Goal: Contribute content: Add original content to the website for others to see

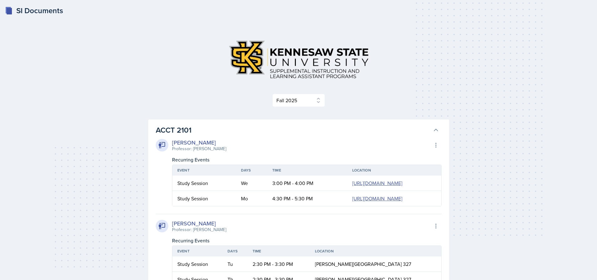
select select "2bed604d-1099-4043-b1bc-2365e8740244"
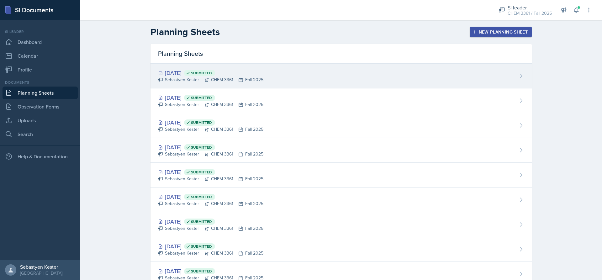
click at [242, 73] on div "[DATE] Submitted" at bounding box center [210, 73] width 105 height 8
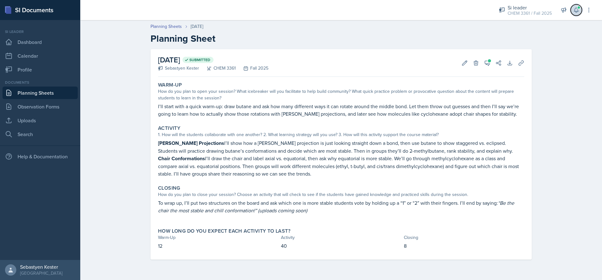
click at [577, 9] on icon at bounding box center [576, 10] width 6 height 6
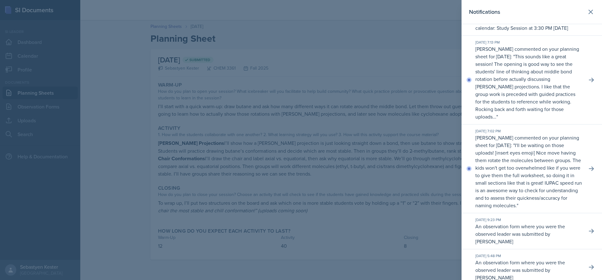
scroll to position [31, 0]
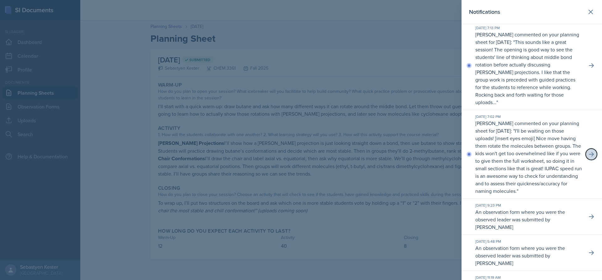
click at [589, 156] on icon at bounding box center [591, 154] width 5 height 4
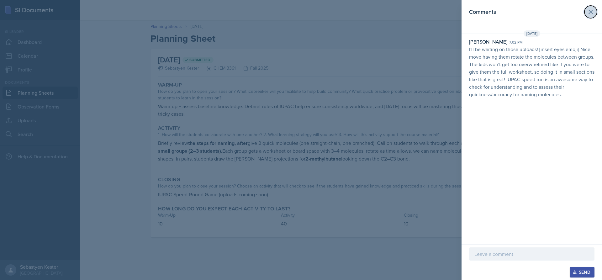
click at [591, 16] on button at bounding box center [590, 12] width 13 height 13
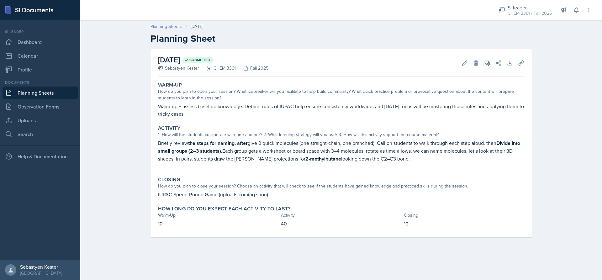
click at [173, 26] on link "Planning Sheets" at bounding box center [165, 26] width 31 height 7
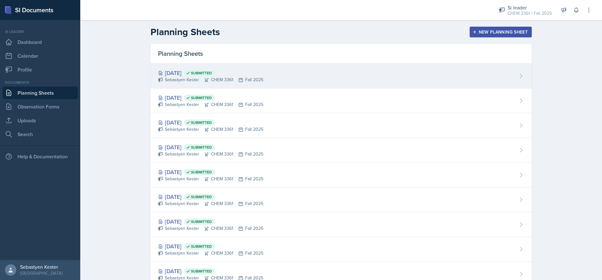
click at [194, 75] on div "Sep 17th, 2025 Submitted" at bounding box center [210, 73] width 105 height 8
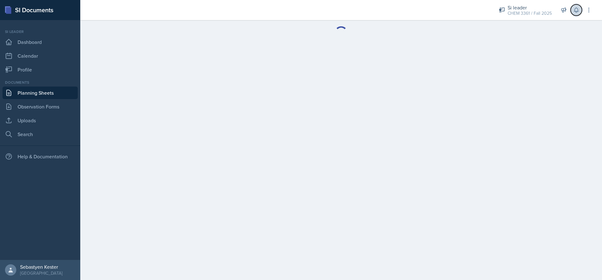
click at [572, 9] on button at bounding box center [576, 9] width 11 height 11
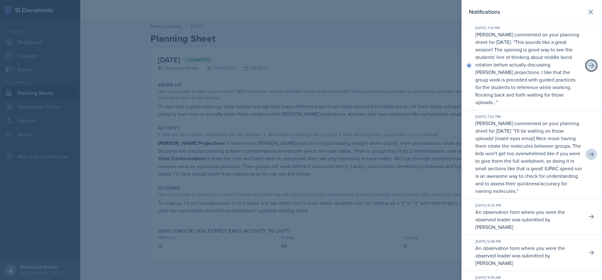
click at [589, 68] on icon at bounding box center [591, 65] width 5 height 4
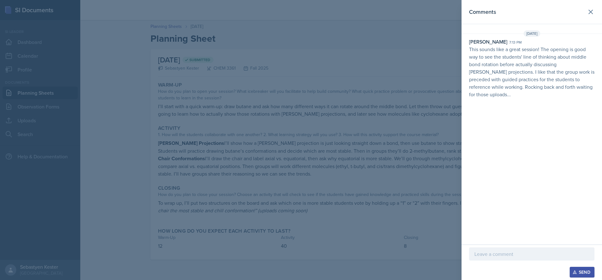
click at [377, 71] on div at bounding box center [301, 140] width 602 height 280
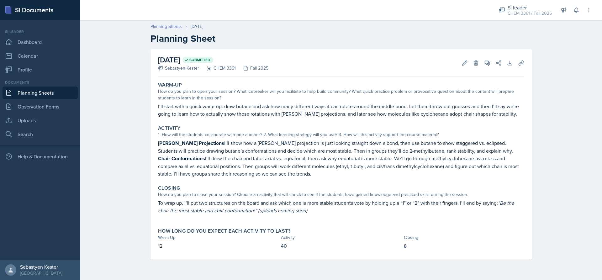
click at [171, 26] on link "Planning Sheets" at bounding box center [165, 26] width 31 height 7
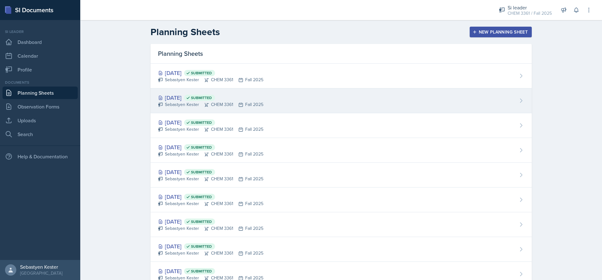
click at [185, 96] on div "Sep 15th, 2025 Submitted" at bounding box center [210, 97] width 105 height 8
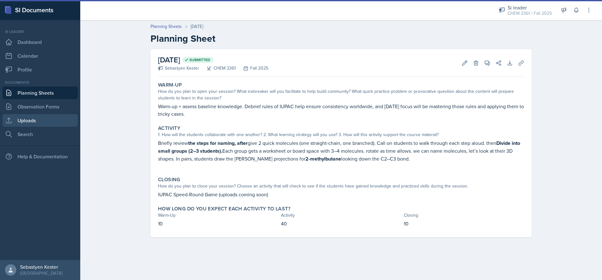
click at [24, 120] on link "Uploads" at bounding box center [40, 120] width 75 height 13
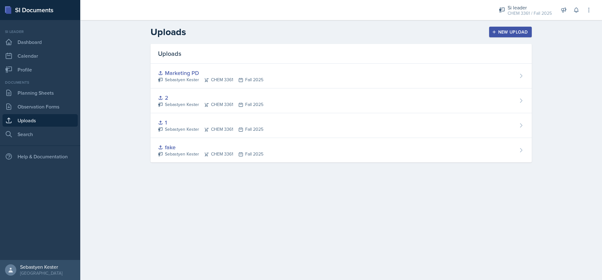
click at [499, 30] on div "New Upload" at bounding box center [510, 31] width 35 height 5
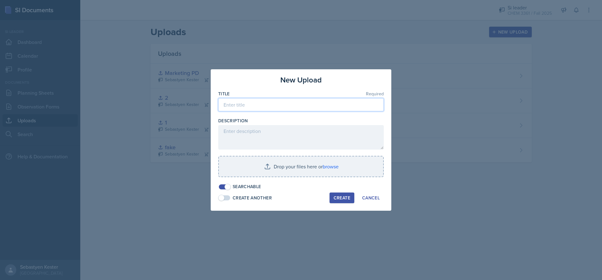
click at [241, 107] on input at bounding box center [301, 104] width 166 height 13
type input "3"
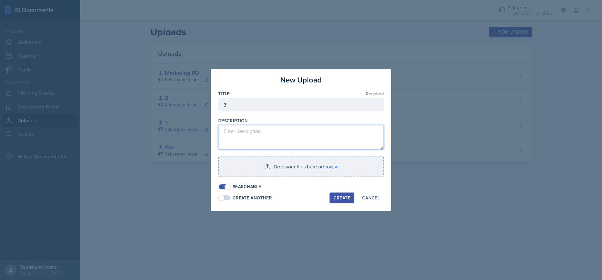
click at [247, 134] on textarea at bounding box center [301, 137] width 166 height 24
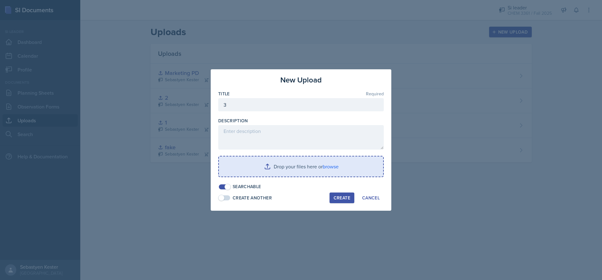
click at [264, 166] on input "file" at bounding box center [301, 166] width 164 height 20
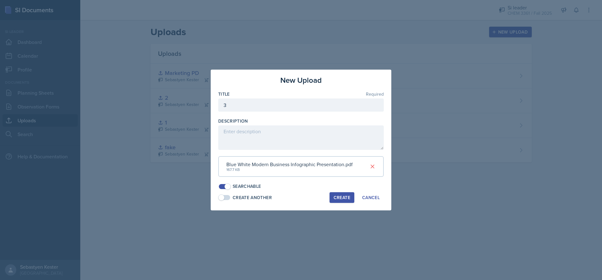
click at [344, 198] on div "Create" at bounding box center [342, 197] width 17 height 5
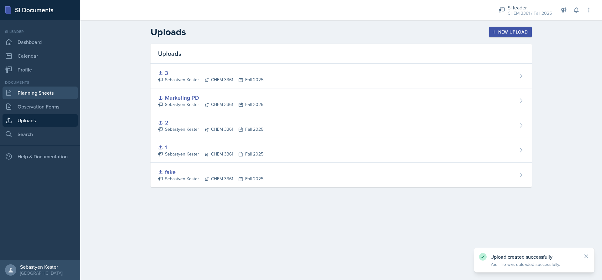
click at [35, 90] on link "Planning Sheets" at bounding box center [40, 93] width 75 height 13
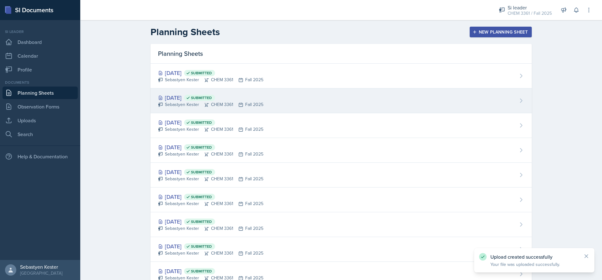
click at [172, 97] on div "Sep 15th, 2025 Submitted" at bounding box center [210, 97] width 105 height 8
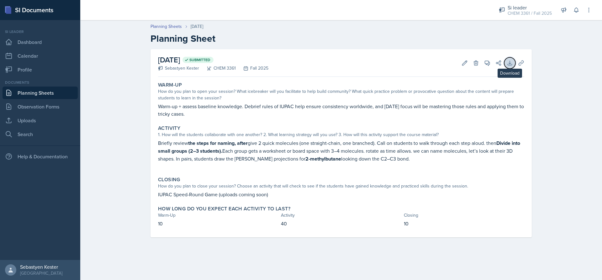
click at [506, 66] on button "Download" at bounding box center [509, 62] width 11 height 11
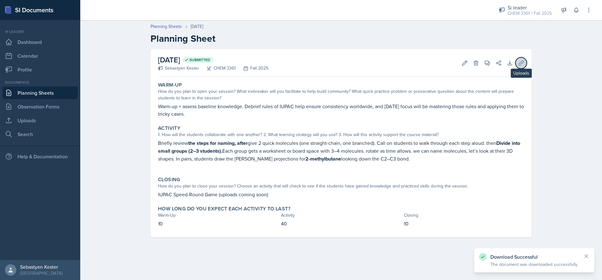
click at [519, 62] on icon at bounding box center [521, 63] width 6 height 6
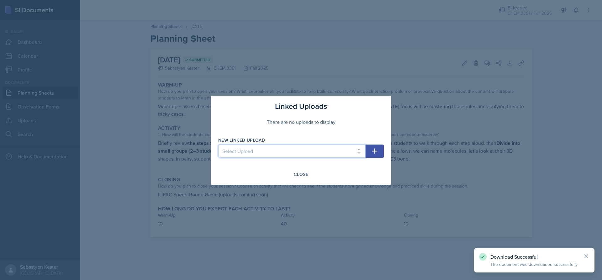
click at [310, 150] on select "Select Upload fake 1 2 Marketing PD 3" at bounding box center [291, 151] width 147 height 13
select select "10b0575c-e989-475a-971e-d623e24803fa"
click at [218, 145] on select "Select Upload fake 1 2 Marketing PD 3" at bounding box center [291, 151] width 147 height 13
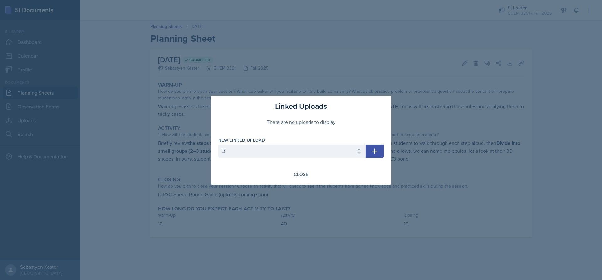
click at [374, 151] on icon "button" at bounding box center [374, 150] width 5 height 5
select select
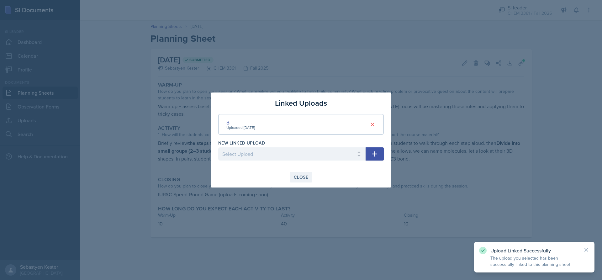
click at [300, 177] on div "Close" at bounding box center [301, 177] width 14 height 5
